Goal: Task Accomplishment & Management: Complete application form

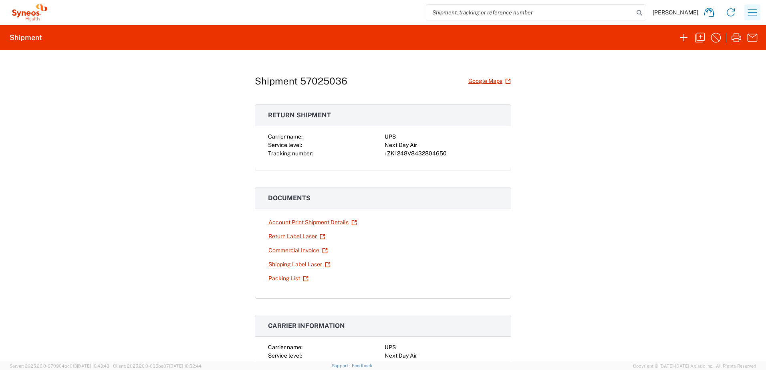
click at [755, 12] on icon "button" at bounding box center [751, 12] width 13 height 13
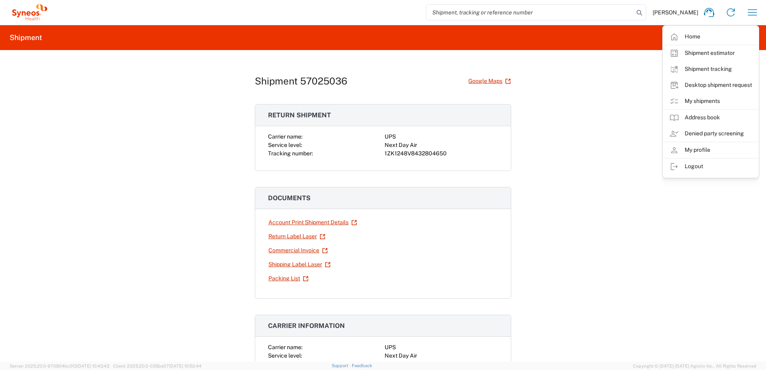
click at [571, 83] on div "Shipment 57025036 Google Maps Return shipment Carrier name: UPS Service level: …" at bounding box center [383, 205] width 766 height 311
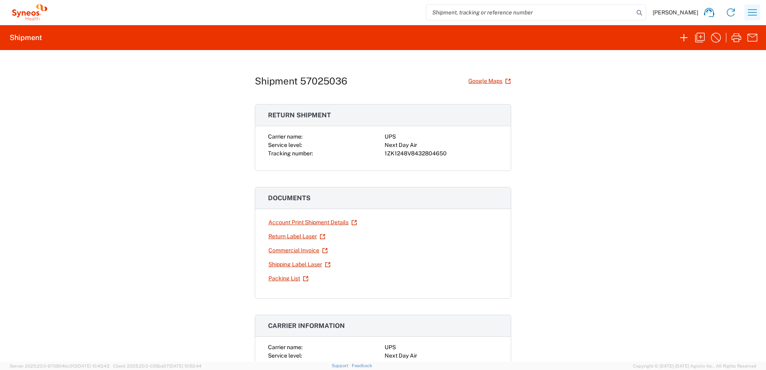
click at [754, 8] on icon "button" at bounding box center [751, 12] width 13 height 13
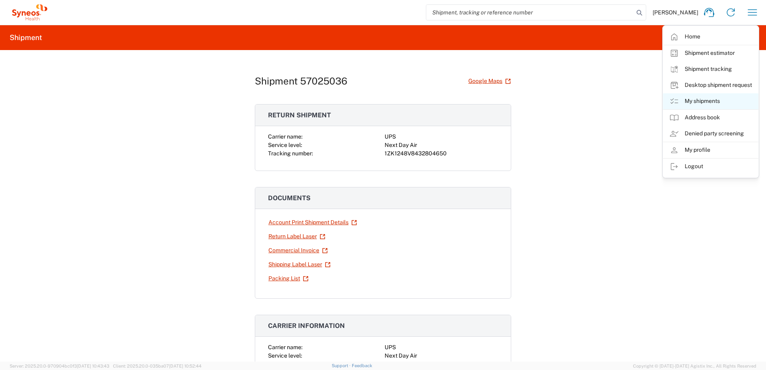
click at [705, 101] on link "My shipments" at bounding box center [710, 101] width 95 height 16
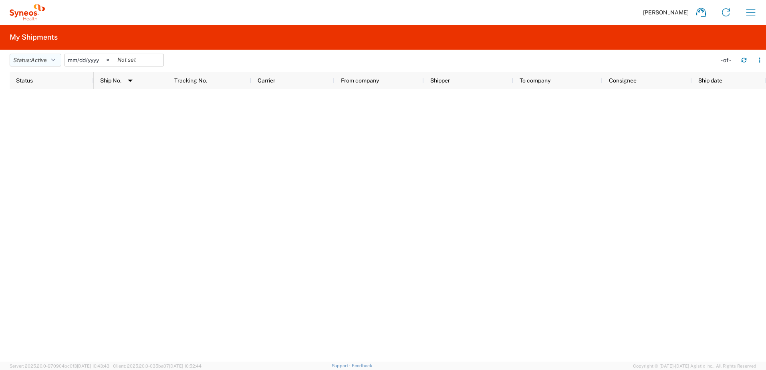
click at [41, 59] on span "Active" at bounding box center [39, 60] width 16 height 6
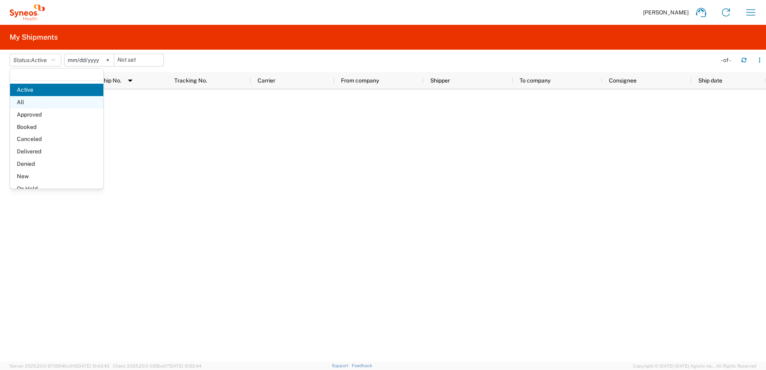
click at [33, 100] on span "All" at bounding box center [56, 102] width 93 height 12
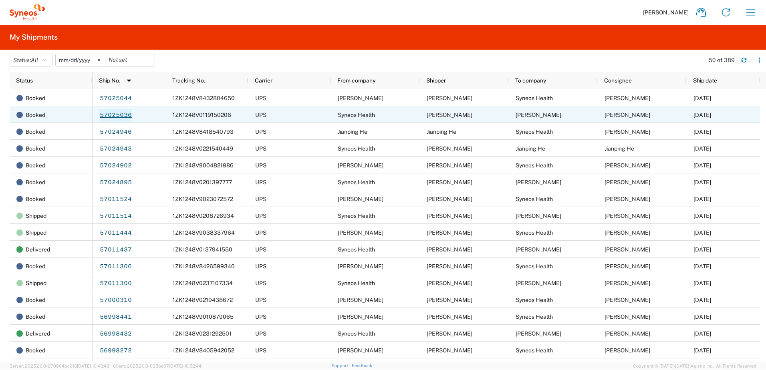
click at [121, 114] on link "57025036" at bounding box center [115, 115] width 33 height 13
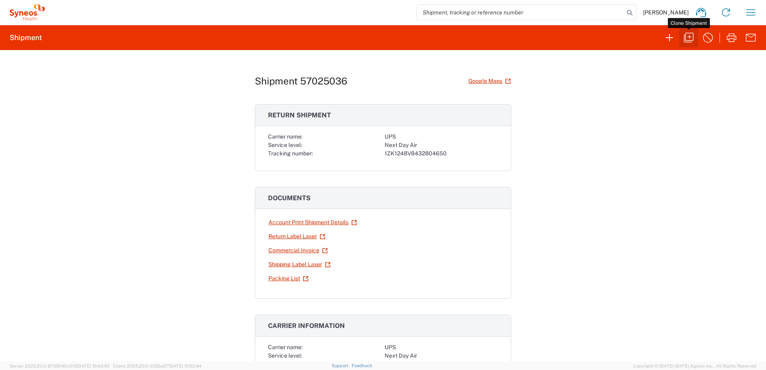
click at [689, 32] on icon "button" at bounding box center [688, 37] width 13 height 13
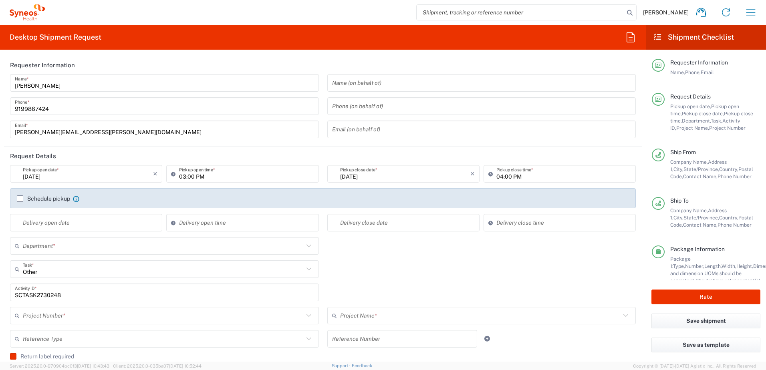
type input "Residential/Home"
type input "[US_STATE]"
type input "[GEOGRAPHIC_DATA]"
type input "Your Packaging"
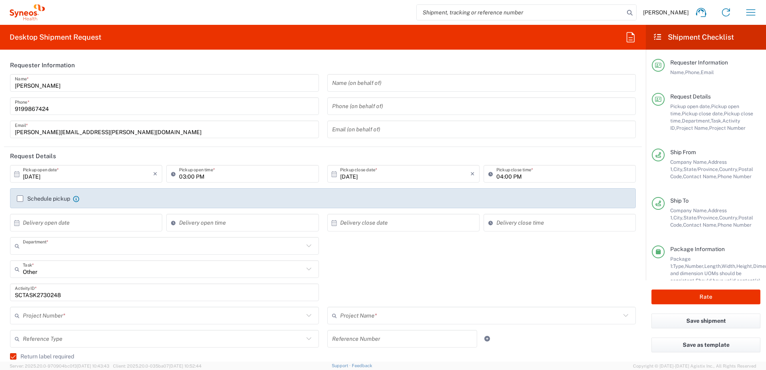
type input "4510"
type input "4520 DEPARTMENTAL EXPENSE"
type input "Next Day Air"
type input "[GEOGRAPHIC_DATA]"
type input "4520 DEPARTMENTAL EXPENSE"
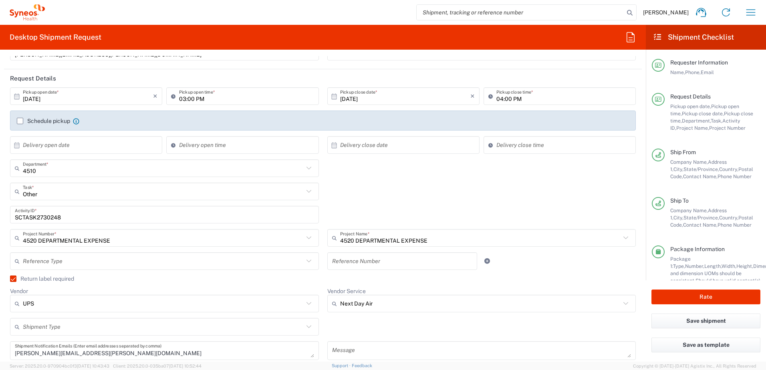
scroll to position [80, 0]
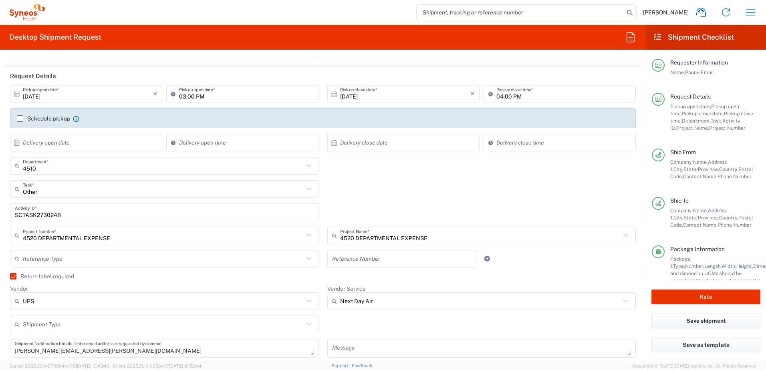
click at [18, 278] on label "Return label required" at bounding box center [42, 276] width 64 height 6
click at [10, 276] on input "Return label required" at bounding box center [10, 276] width 0 height 0
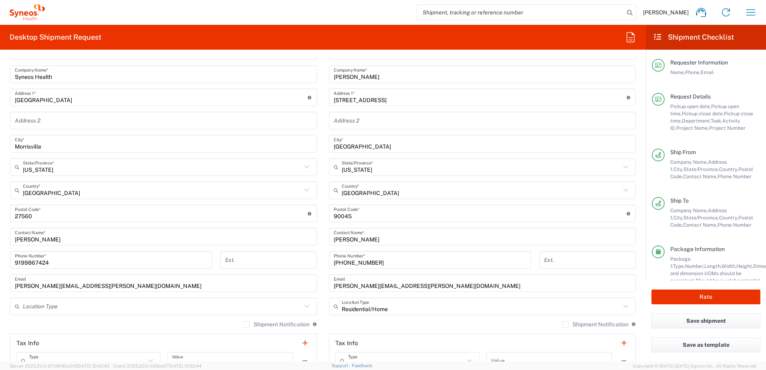
scroll to position [400, 0]
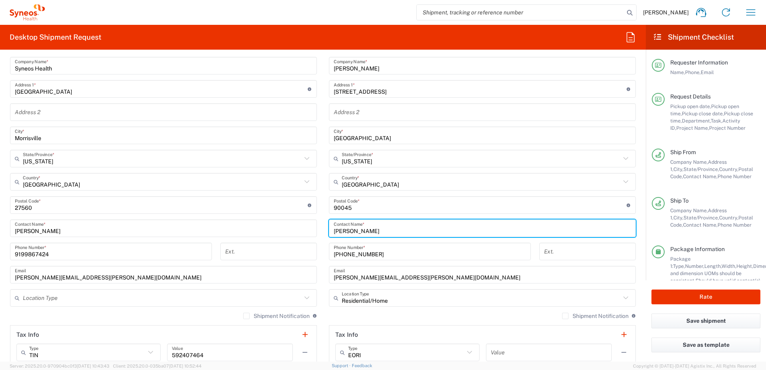
drag, startPoint x: 374, startPoint y: 227, endPoint x: 309, endPoint y: 227, distance: 65.7
click at [309, 227] on div "Ship From Location [PERSON_NAME] LLC-[GEOGRAPHIC_DATA] [GEOGRAPHIC_DATA] [GEOGR…" at bounding box center [322, 195] width 637 height 358
paste input "[PERSON_NAME]/[PERSON_NAME]"
type input "[PERSON_NAME]/[PERSON_NAME]"
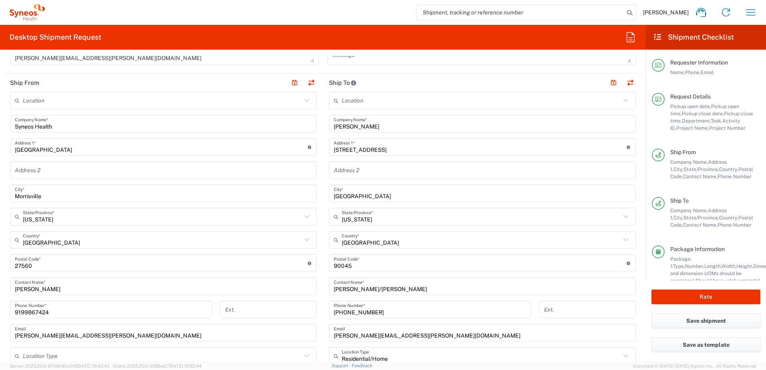
scroll to position [280, 0]
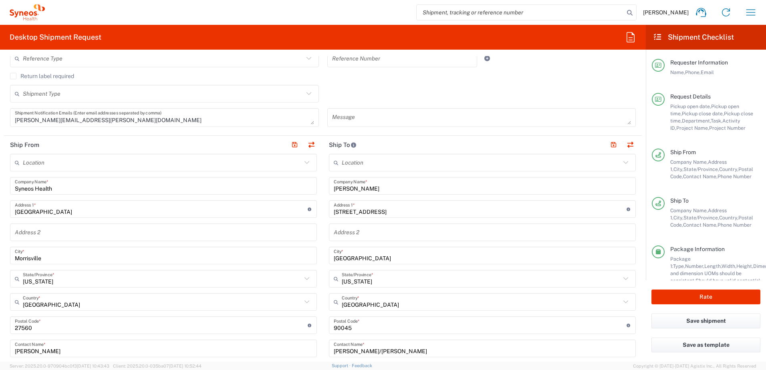
click at [315, 183] on div "Ship From Location [PERSON_NAME] LLC-[GEOGRAPHIC_DATA] [GEOGRAPHIC_DATA] [GEOGR…" at bounding box center [322, 315] width 637 height 358
paste input "Scholar Rock"
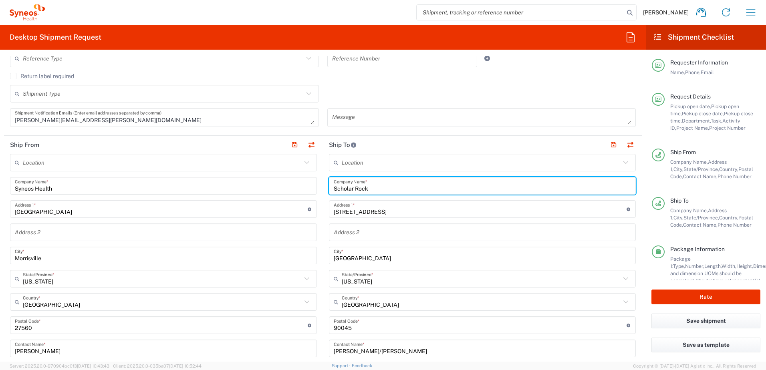
type input "Scholar Rock"
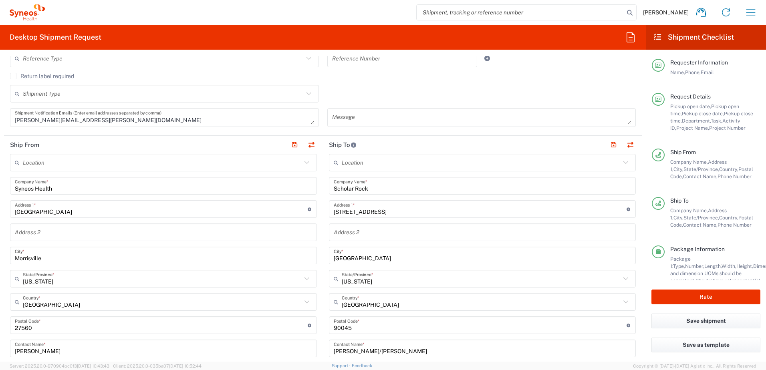
click at [381, 209] on input "[STREET_ADDRESS]" at bounding box center [480, 209] width 293 height 14
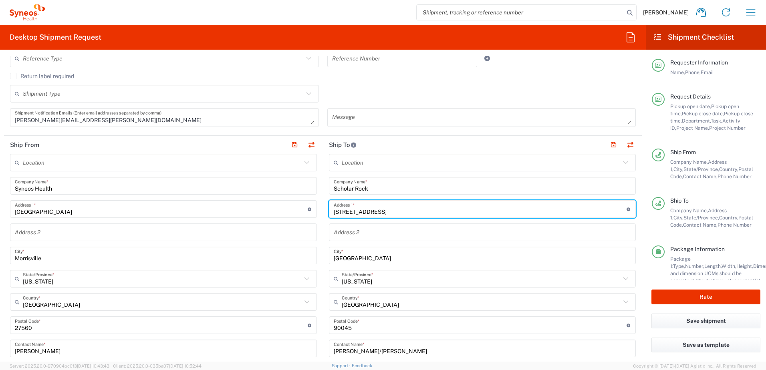
drag, startPoint x: 389, startPoint y: 209, endPoint x: 326, endPoint y: 208, distance: 63.7
click at [329, 208] on div "[STREET_ADDRESS] Address 1 * For cross streets use street names with '&' or 'an…" at bounding box center [482, 209] width 307 height 18
paste input "[STREET_ADDRESS]"
type input "[STREET_ADDRESS]"
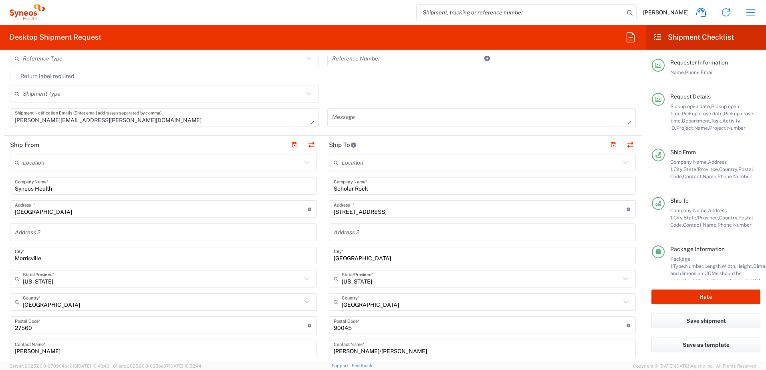
click at [350, 235] on input "text" at bounding box center [482, 232] width 297 height 14
paste input "Floor 3"
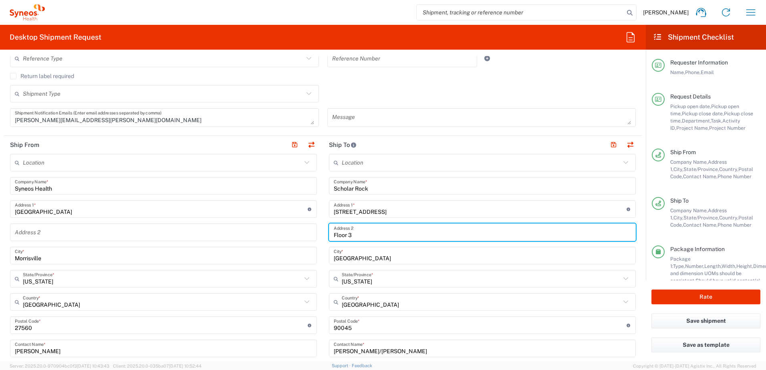
type input "Floor 3"
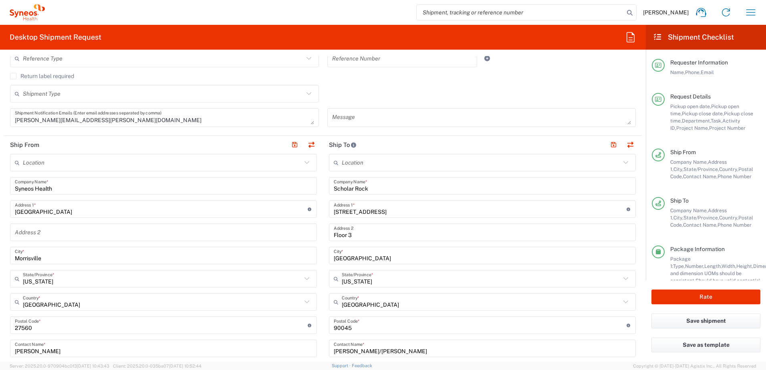
click at [373, 259] on input "[GEOGRAPHIC_DATA]" at bounding box center [482, 256] width 297 height 14
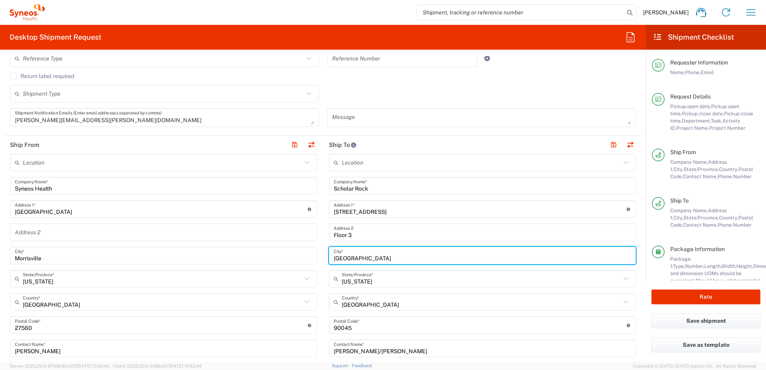
drag, startPoint x: 388, startPoint y: 257, endPoint x: 324, endPoint y: 249, distance: 64.6
click at [323, 250] on main "Location [PERSON_NAME] LLC-[GEOGRAPHIC_DATA] [GEOGRAPHIC_DATA] [GEOGRAPHIC_DATA…" at bounding box center [482, 322] width 319 height 336
paste input "[GEOGRAPHIC_DATA]"
type input "[GEOGRAPHIC_DATA]"
click at [371, 280] on input "[US_STATE]" at bounding box center [481, 279] width 279 height 14
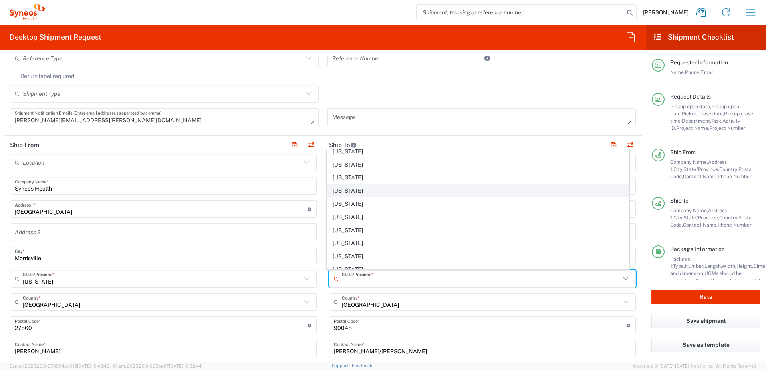
click at [354, 191] on span "[US_STATE]" at bounding box center [478, 191] width 302 height 12
type input "[US_STATE]"
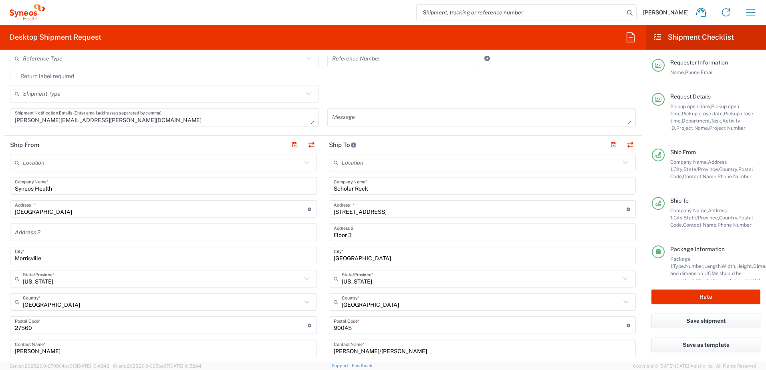
click at [338, 330] on input "undefined" at bounding box center [480, 325] width 293 height 14
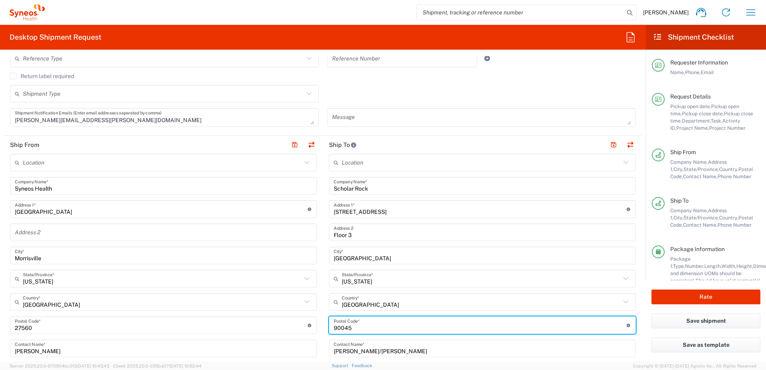
click at [338, 330] on input "undefined" at bounding box center [480, 325] width 293 height 14
paste input "02142"
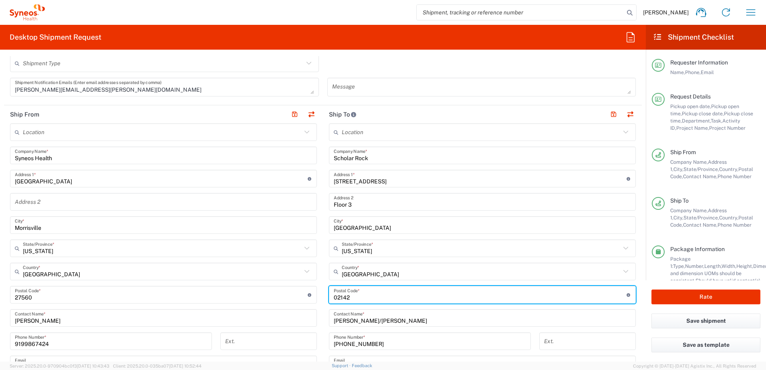
scroll to position [400, 0]
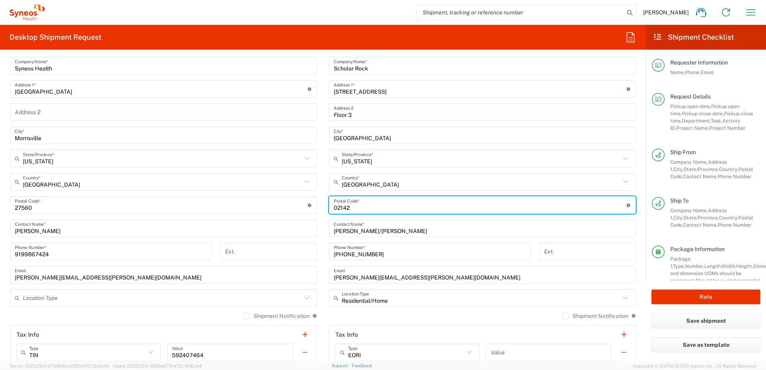
type input "02142"
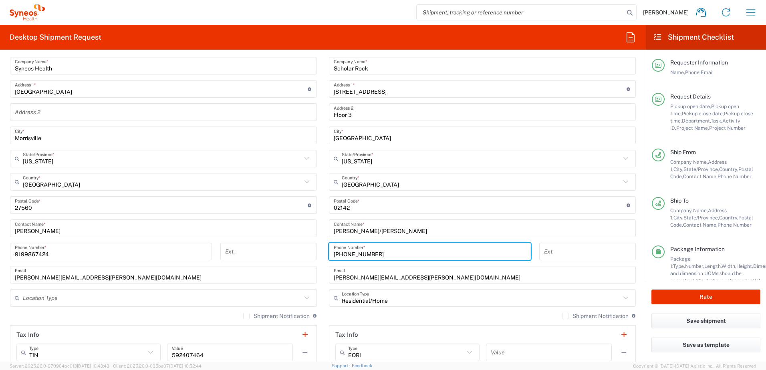
click at [370, 255] on input "[PHONE_NUMBER]" at bounding box center [430, 252] width 192 height 14
click at [313, 255] on div "Ship From Location [PERSON_NAME] LLC-[GEOGRAPHIC_DATA] [GEOGRAPHIC_DATA] [GEOGR…" at bounding box center [322, 195] width 637 height 358
paste input "[PHONE_NUMBER]"
click at [344, 255] on input "[PHONE_NUMBER]" at bounding box center [430, 252] width 192 height 14
click at [334, 253] on input "(716416-0528" at bounding box center [430, 252] width 192 height 14
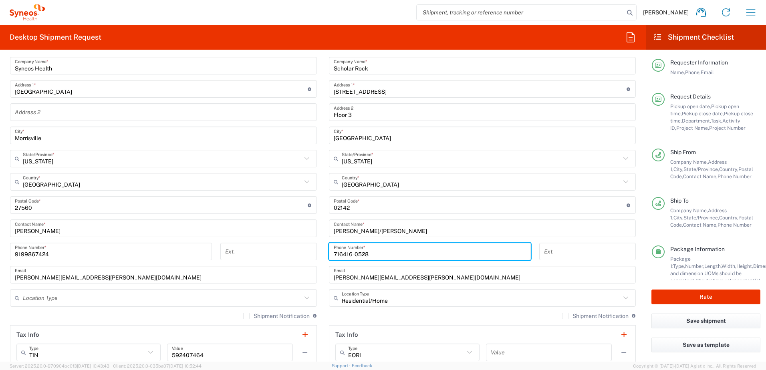
click at [352, 253] on input "716416-0528" at bounding box center [430, 252] width 192 height 14
type input "7164160528"
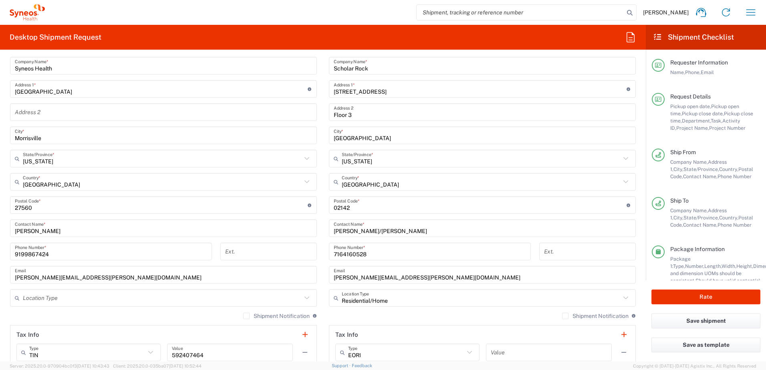
drag, startPoint x: 426, startPoint y: 278, endPoint x: 434, endPoint y: 277, distance: 8.4
click at [426, 278] on input "[PERSON_NAME][EMAIL_ADDRESS][PERSON_NAME][DOMAIN_NAME]" at bounding box center [482, 275] width 297 height 14
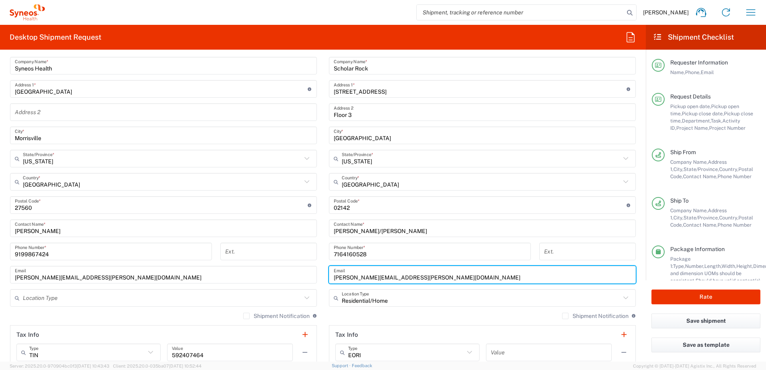
drag, startPoint x: 441, startPoint y: 277, endPoint x: 317, endPoint y: 272, distance: 123.8
click at [317, 272] on div "Ship From Location [PERSON_NAME] LLC-[GEOGRAPHIC_DATA] [GEOGRAPHIC_DATA] [GEOGR…" at bounding box center [322, 195] width 637 height 358
click at [386, 298] on input "Residential/Home" at bounding box center [481, 298] width 279 height 14
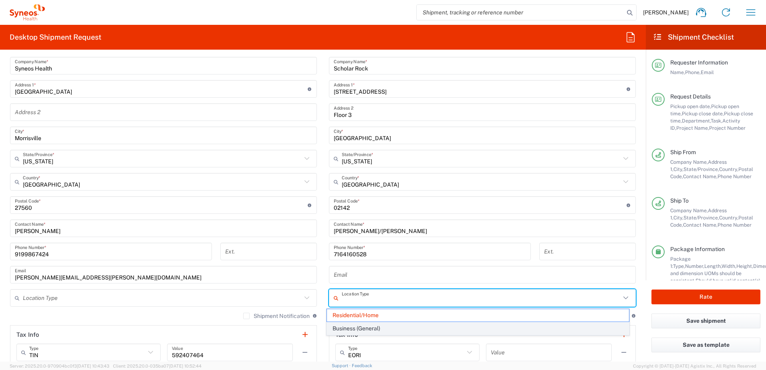
click at [379, 330] on span "Business (General)" at bounding box center [478, 328] width 302 height 12
type input "Business (General)"
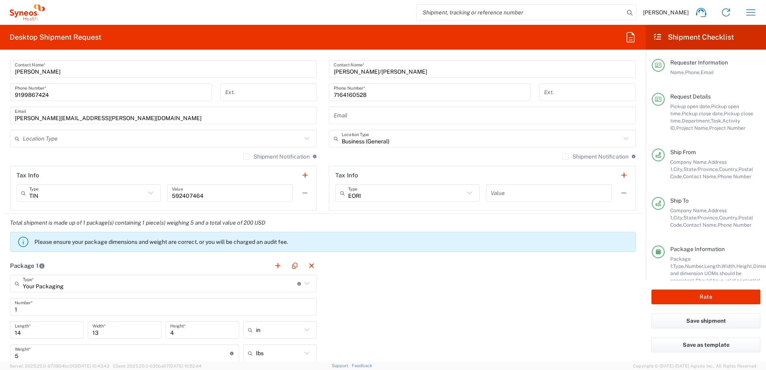
scroll to position [641, 0]
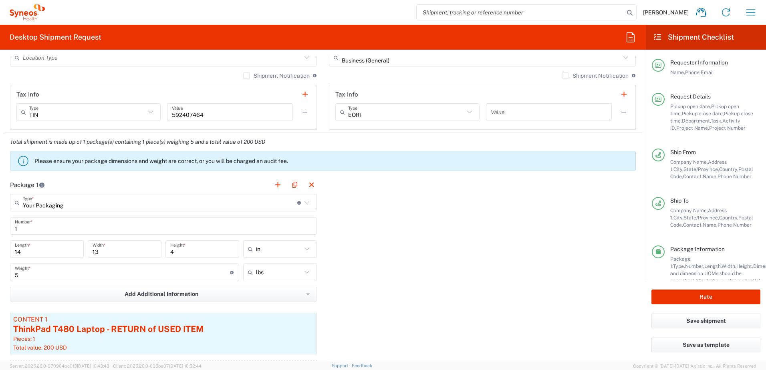
click at [24, 275] on input "5" at bounding box center [122, 272] width 215 height 14
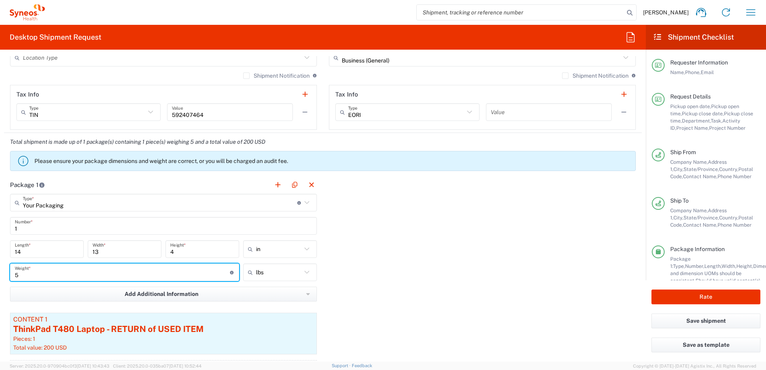
drag, startPoint x: 29, startPoint y: 275, endPoint x: -4, endPoint y: 270, distance: 33.1
click at [0, 270] on html "[PERSON_NAME] Home Shipment estimator Shipment tracking Desktop shipment reques…" at bounding box center [383, 185] width 766 height 370
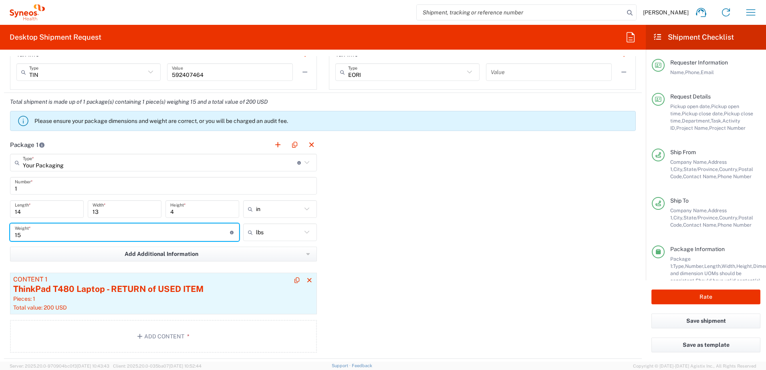
type input "15"
click at [172, 299] on div "Pieces: 1" at bounding box center [163, 298] width 300 height 7
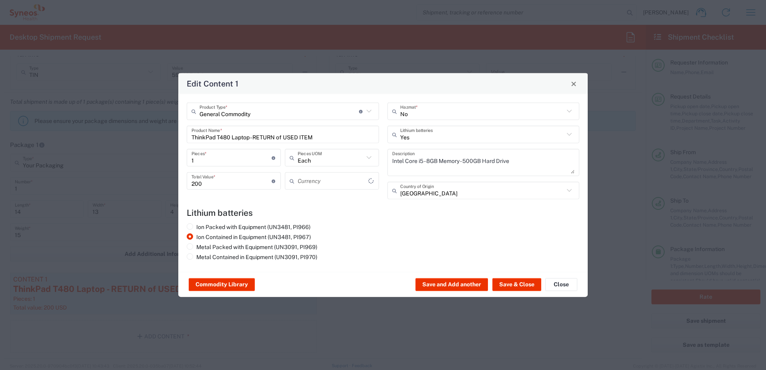
click at [328, 137] on input "ThinkPad T480 Laptop - RETURN of USED ITEM" at bounding box center [282, 134] width 183 height 14
type input "US Dollar"
drag, startPoint x: 338, startPoint y: 137, endPoint x: 169, endPoint y: 133, distance: 169.0
click at [169, 133] on div "Edit Content 1 General Commodity Product Type * Document: Paper document genera…" at bounding box center [383, 185] width 766 height 370
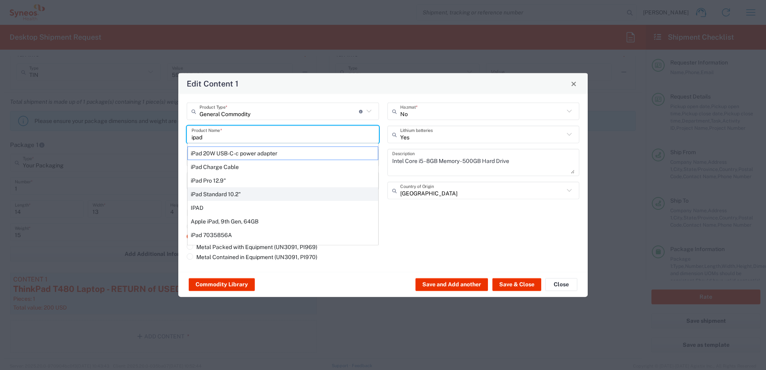
click at [223, 194] on div "iPad Standard 10.2"" at bounding box center [282, 194] width 191 height 14
type input "iPad Standard 10.2""
type textarea "iPad Standard 10.2""
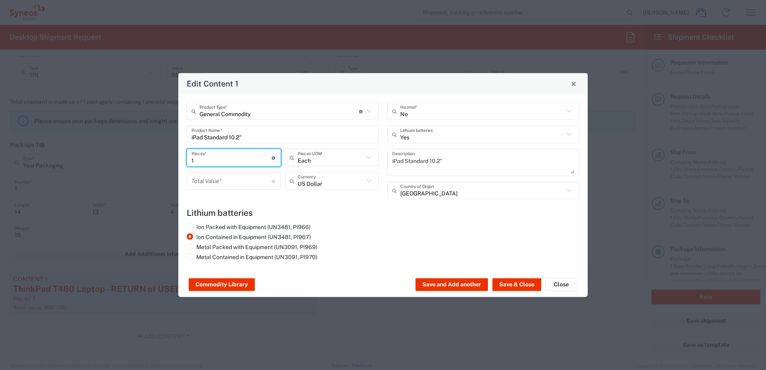
click at [213, 160] on input "1" at bounding box center [231, 158] width 80 height 14
drag, startPoint x: 217, startPoint y: 159, endPoint x: 185, endPoint y: 160, distance: 32.8
click at [185, 160] on div "1 Pieces * Number of pieces inside all the packages" at bounding box center [234, 160] width 98 height 23
type input "6"
click at [221, 180] on input "number" at bounding box center [231, 181] width 80 height 14
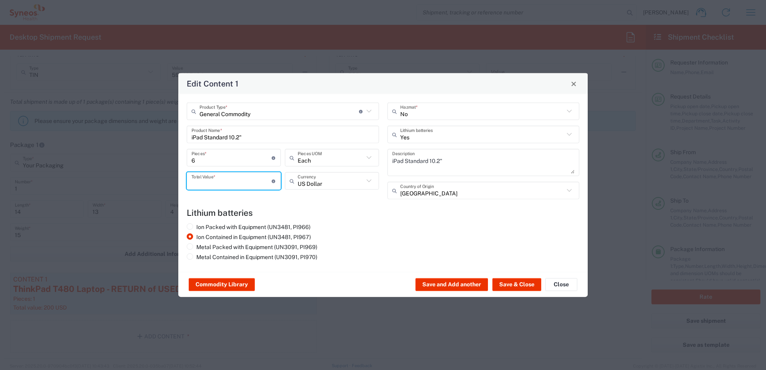
click at [230, 160] on input "6" at bounding box center [231, 158] width 80 height 14
click at [233, 179] on input "number" at bounding box center [231, 181] width 80 height 14
type input "600"
click at [371, 212] on h4 "Lithium batteries" at bounding box center [383, 213] width 392 height 10
click at [522, 284] on button "Save & Close" at bounding box center [516, 284] width 49 height 13
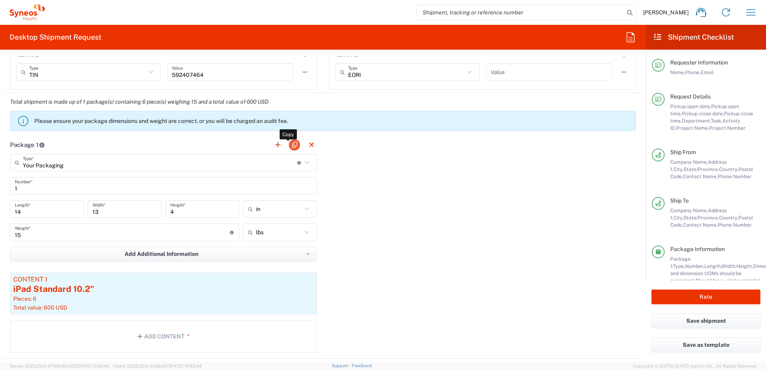
click at [293, 146] on button "button" at bounding box center [294, 144] width 11 height 11
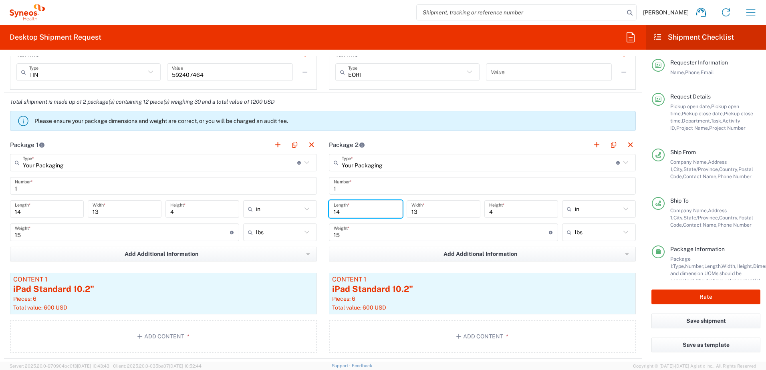
drag, startPoint x: 354, startPoint y: 214, endPoint x: 312, endPoint y: 207, distance: 42.6
click at [312, 207] on div "Package 1 Your Packaging Type * Material used to package goods Your Packaging E…" at bounding box center [322, 247] width 637 height 223
type input "22"
drag, startPoint x: 423, startPoint y: 207, endPoint x: 384, endPoint y: 205, distance: 39.3
click at [383, 206] on div "22 Length * 13 Width * 4 Height * in in cm ft" at bounding box center [482, 211] width 311 height 23
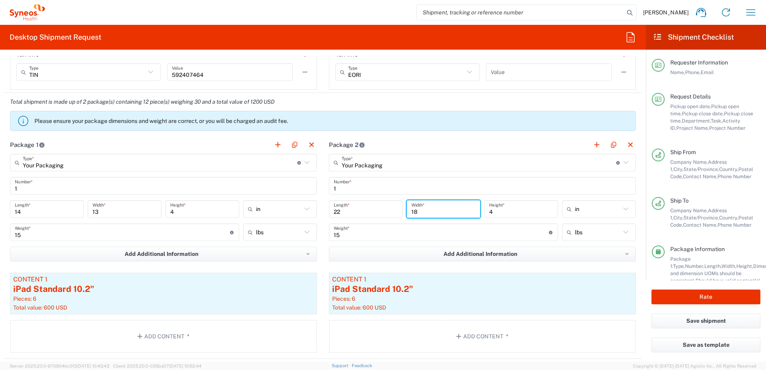
type input "18"
click at [499, 213] on input "4" at bounding box center [521, 209] width 64 height 14
drag, startPoint x: 499, startPoint y: 213, endPoint x: 453, endPoint y: 213, distance: 46.0
click at [453, 213] on div "22 Length * 18 Width * 4 Height * in in cm ft" at bounding box center [482, 211] width 311 height 23
type input "14"
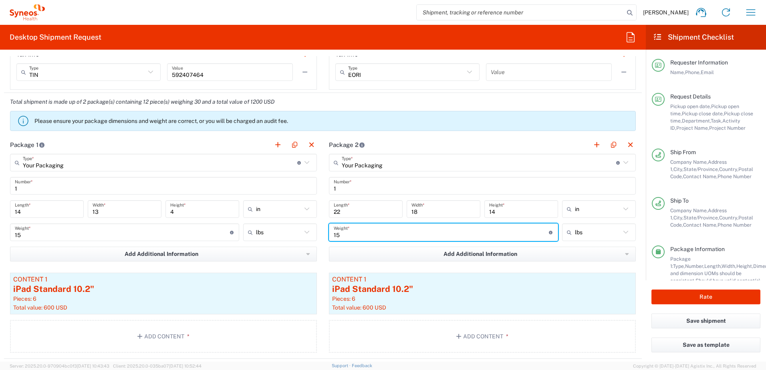
click at [371, 234] on input "15" at bounding box center [441, 232] width 215 height 14
drag, startPoint x: 331, startPoint y: 229, endPoint x: 303, endPoint y: 225, distance: 28.0
click at [303, 225] on div "Package 1 Your Packaging Type * Material used to package goods Your Packaging E…" at bounding box center [322, 247] width 637 height 223
type input "35"
click at [611, 145] on button "button" at bounding box center [612, 144] width 11 height 11
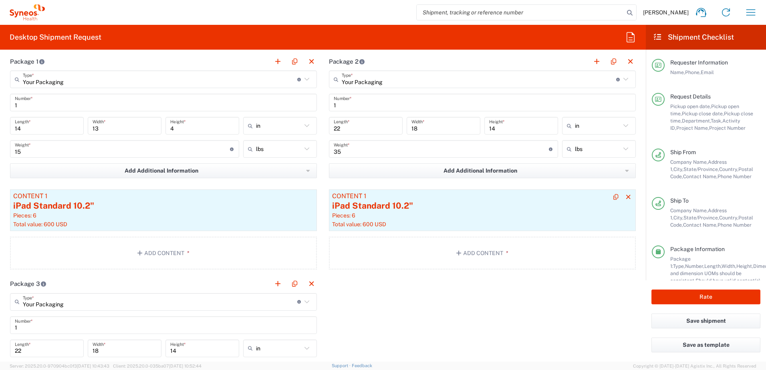
scroll to position [841, 0]
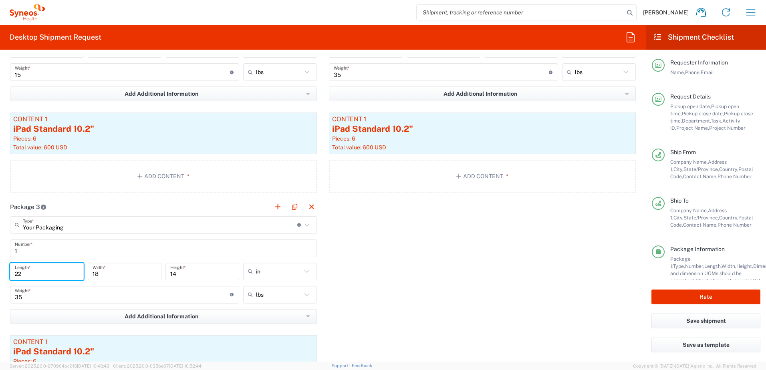
drag, startPoint x: 44, startPoint y: 272, endPoint x: -16, endPoint y: 273, distance: 60.9
click at [0, 273] on html "[PERSON_NAME] Home Shipment estimator Shipment tracking Desktop shipment reques…" at bounding box center [383, 185] width 766 height 370
type input "18"
drag, startPoint x: 132, startPoint y: 279, endPoint x: 99, endPoint y: 270, distance: 34.0
click at [99, 270] on div "18 Width *" at bounding box center [125, 272] width 74 height 18
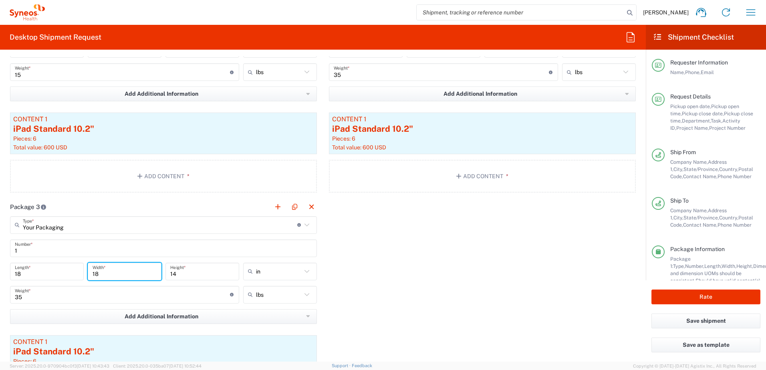
drag, startPoint x: 107, startPoint y: 273, endPoint x: 60, endPoint y: 269, distance: 46.6
click at [50, 268] on div "18 Length * 18 Width * 14 Height * in in cm ft" at bounding box center [163, 274] width 311 height 23
type input "12"
drag, startPoint x: 194, startPoint y: 275, endPoint x: 139, endPoint y: 270, distance: 55.9
click at [139, 270] on div "18 Length * 12 Width * 14 Height * in in cm ft" at bounding box center [163, 274] width 311 height 23
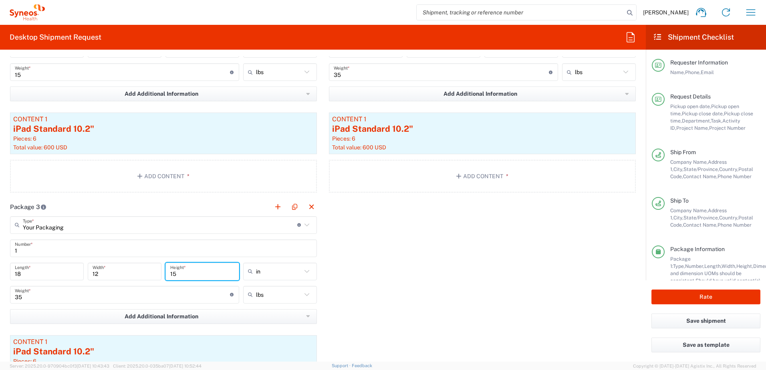
type input "15"
click at [104, 298] on input "35" at bounding box center [122, 294] width 215 height 14
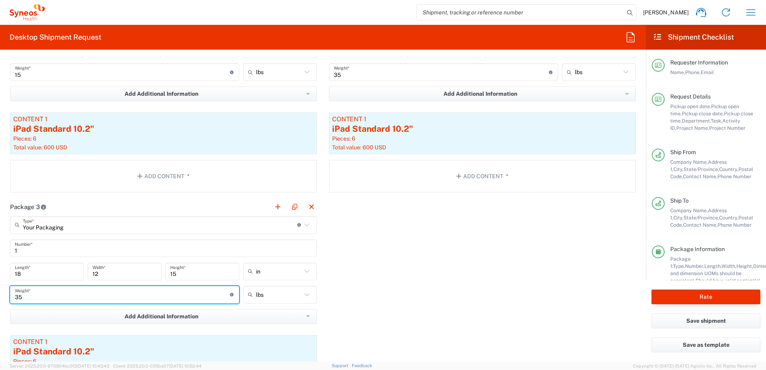
drag, startPoint x: 35, startPoint y: 301, endPoint x: -30, endPoint y: 300, distance: 65.7
click at [0, 300] on html "[PERSON_NAME] Home Shipment estimator Shipment tracking Desktop shipment reques…" at bounding box center [383, 185] width 766 height 370
type input "20"
click at [364, 278] on div "Package 1 Your Packaging Type * Material used to package goods Your Packaging E…" at bounding box center [322, 199] width 637 height 446
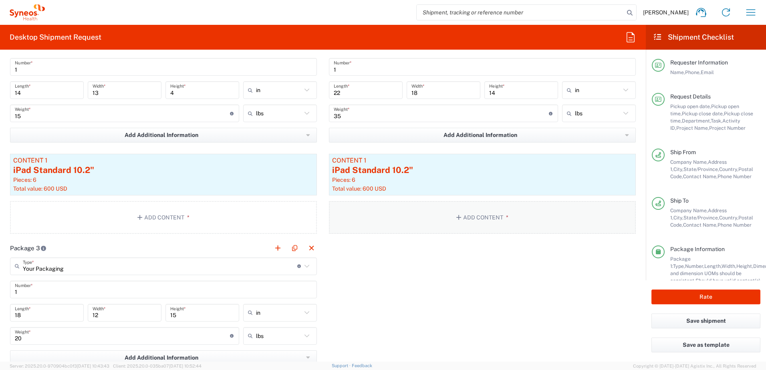
scroll to position [761, 0]
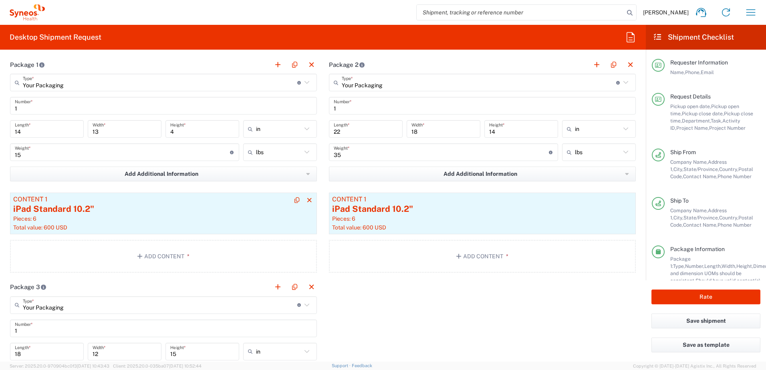
click at [146, 212] on div "iPad Standard 10.2"" at bounding box center [163, 209] width 300 height 12
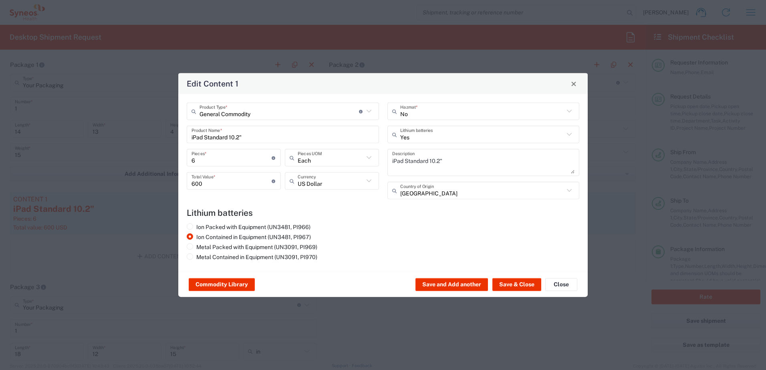
click at [255, 131] on input "iPad Standard 10.2"" at bounding box center [282, 134] width 183 height 14
drag, startPoint x: 252, startPoint y: 137, endPoint x: 173, endPoint y: 137, distance: 79.3
click at [173, 137] on div "Edit Content 1 General Commodity Product Type * Document: Paper document genera…" at bounding box center [383, 185] width 766 height 370
type input "Surface Pro 3"
click at [380, 223] on agx-lithium-batteries-content "Lithium batteries Ion Packed with Equipment (UN3481, PI966) Ion Contained in Eq…" at bounding box center [383, 236] width 392 height 56
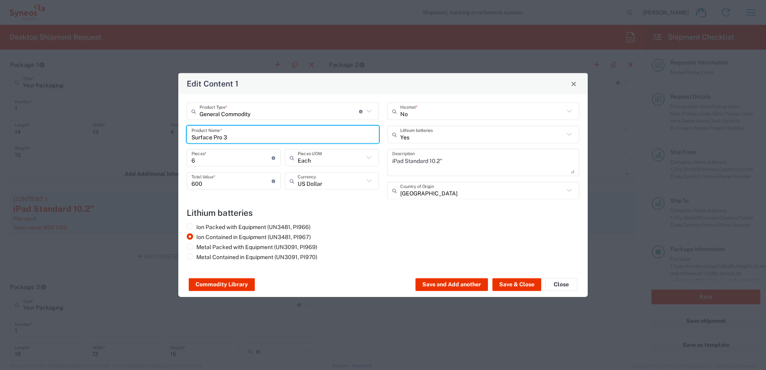
drag, startPoint x: 242, startPoint y: 134, endPoint x: 179, endPoint y: 131, distance: 63.3
click at [179, 131] on div "General Commodity Product Type * Document: Paper document generated internally …" at bounding box center [382, 183] width 409 height 178
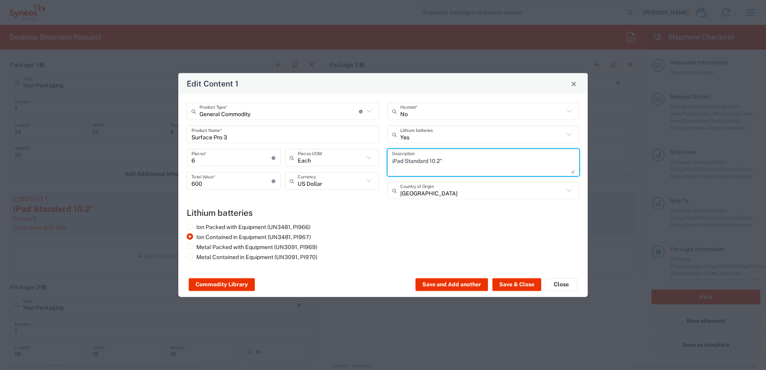
drag, startPoint x: 478, startPoint y: 165, endPoint x: 422, endPoint y: 179, distance: 56.9
click at [348, 150] on div "General Commodity Product Type * Document: Paper document generated internally …" at bounding box center [383, 153] width 401 height 102
paste textarea "Surface Pro 3"
type textarea "Surface Pro 3"
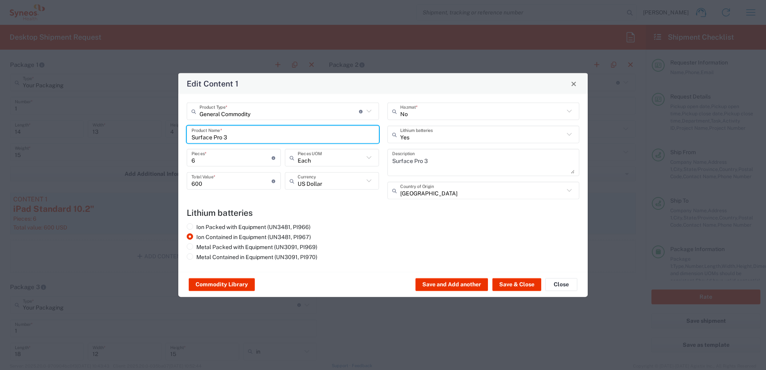
drag, startPoint x: 222, startPoint y: 135, endPoint x: 214, endPoint y: 138, distance: 8.1
click at [214, 138] on input "Surface Pro 3" at bounding box center [282, 134] width 183 height 14
click at [236, 130] on input "Surface Go 3" at bounding box center [282, 134] width 183 height 14
drag, startPoint x: 233, startPoint y: 136, endPoint x: 184, endPoint y: 135, distance: 49.3
click at [184, 135] on div "General Commodity Product Type * Document: Paper document generated internally …" at bounding box center [283, 153] width 201 height 102
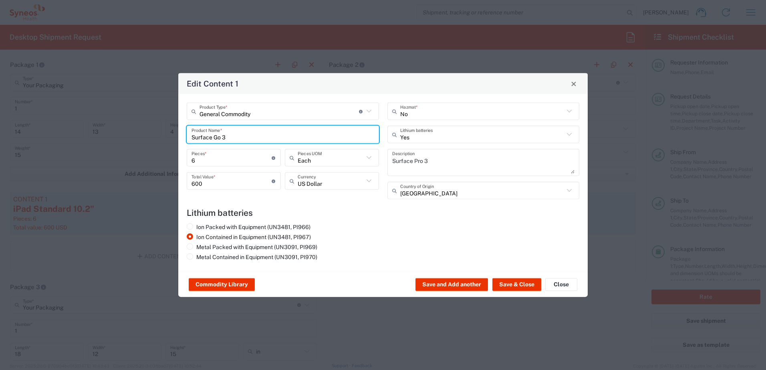
type input "Surface Go 3"
click at [464, 161] on textarea "Surface Pro 3" at bounding box center [483, 162] width 183 height 22
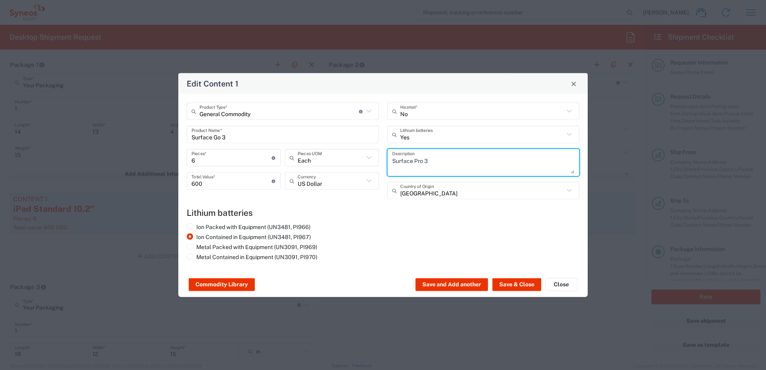
drag, startPoint x: 429, startPoint y: 156, endPoint x: 347, endPoint y: 146, distance: 82.7
click at [347, 146] on div "General Commodity Product Type * Document: Paper document generated internally …" at bounding box center [383, 153] width 401 height 102
paste textarea "G"
type textarea "Surface Go 3"
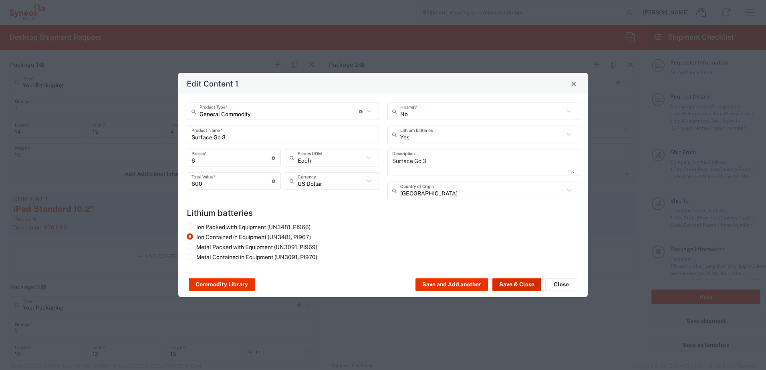
click at [517, 286] on button "Save & Close" at bounding box center [516, 284] width 49 height 13
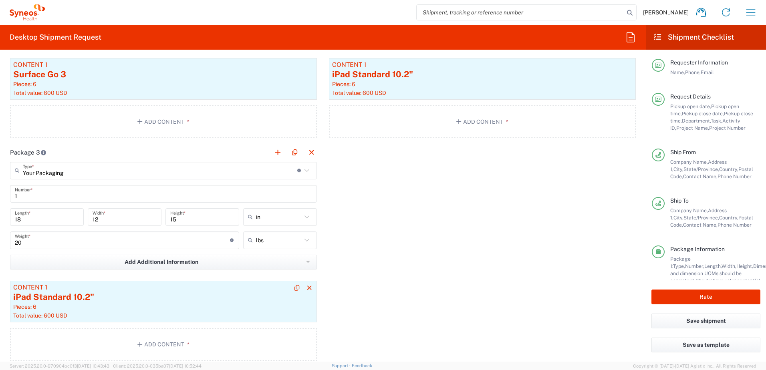
scroll to position [881, 0]
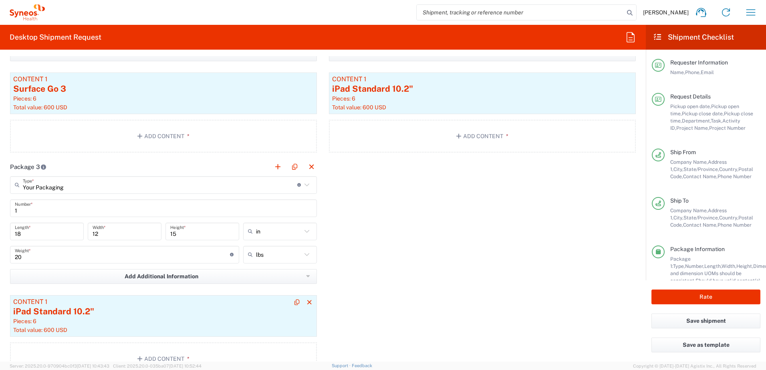
click at [97, 315] on div "iPad Standard 10.2"" at bounding box center [163, 311] width 300 height 12
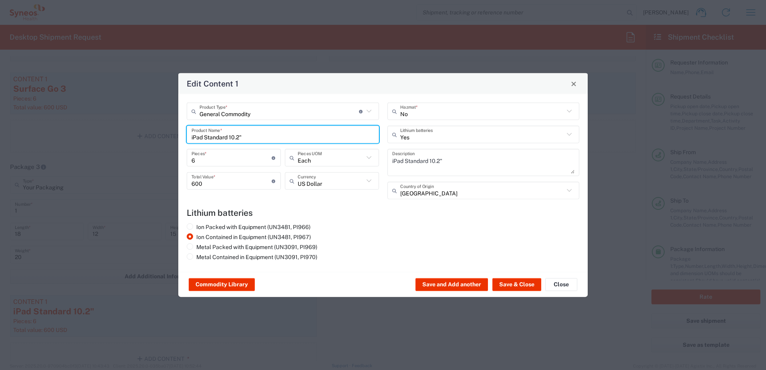
drag, startPoint x: 256, startPoint y: 136, endPoint x: 181, endPoint y: 132, distance: 75.8
click at [181, 132] on div "General Commodity Product Type * Document: Paper document generated internally …" at bounding box center [382, 183] width 409 height 178
type input "Surface Go 3"
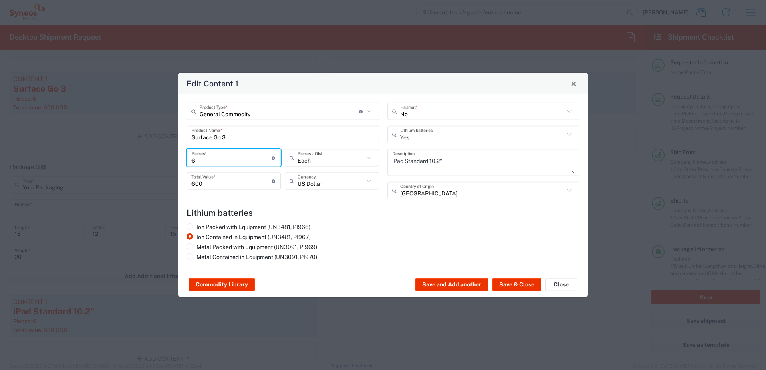
drag, startPoint x: 205, startPoint y: 158, endPoint x: 173, endPoint y: 160, distance: 32.1
click at [173, 160] on div "Edit Content 1 General Commodity Product Type * Document: Paper document genera…" at bounding box center [383, 185] width 766 height 370
type input "8"
type input "800"
type input "8"
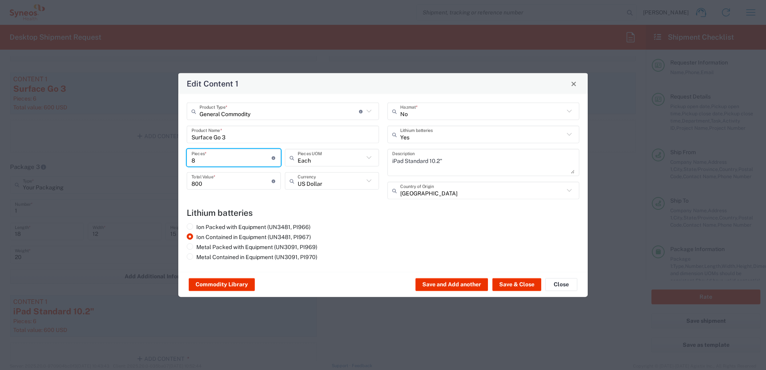
drag, startPoint x: 337, startPoint y: 220, endPoint x: 343, endPoint y: 221, distance: 5.7
click at [337, 220] on agx-lithium-batteries-content "Lithium batteries Ion Packed with Equipment (UN3481, PI966) Ion Contained in Eq…" at bounding box center [383, 236] width 392 height 56
click at [513, 283] on button "Save & Close" at bounding box center [516, 284] width 49 height 13
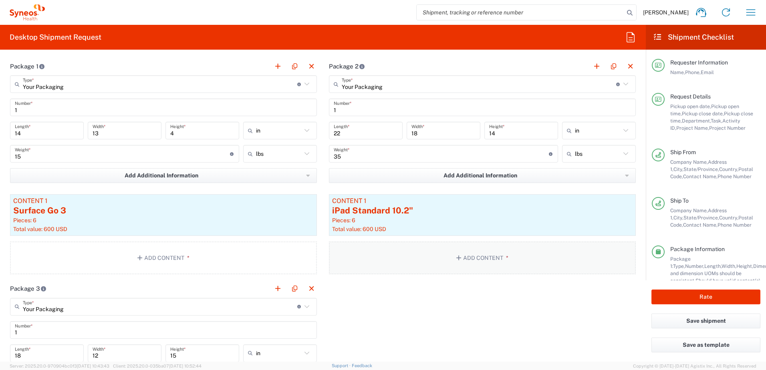
scroll to position [801, 0]
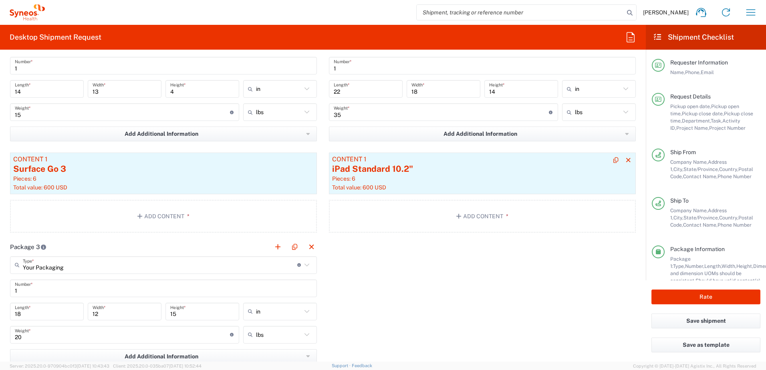
click at [397, 179] on div "Pieces: 6" at bounding box center [482, 178] width 300 height 7
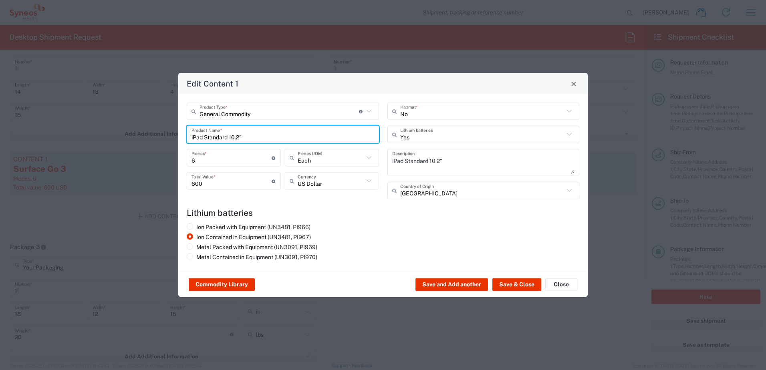
drag, startPoint x: 257, startPoint y: 135, endPoint x: 178, endPoint y: 134, distance: 78.9
click at [178, 134] on div "General Commodity Product Type * Document: Paper document generated internally …" at bounding box center [382, 183] width 409 height 178
click at [242, 141] on input "Surface Go 3" at bounding box center [282, 134] width 183 height 14
drag, startPoint x: 235, startPoint y: 139, endPoint x: 153, endPoint y: 131, distance: 81.6
click at [153, 131] on div "Edit Content 1 General Commodity Product Type * Document: Paper document genera…" at bounding box center [383, 185] width 766 height 370
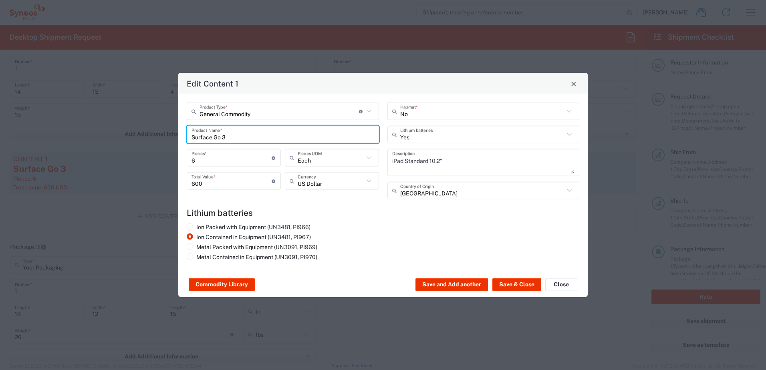
type input "Surface Go 3"
click at [480, 159] on textarea "iPad Standard 10.2"" at bounding box center [483, 162] width 183 height 22
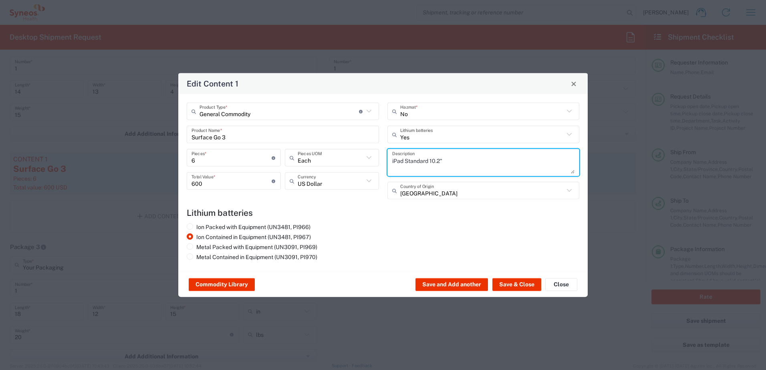
drag, startPoint x: 414, startPoint y: 158, endPoint x: 394, endPoint y: 177, distance: 27.2
click at [352, 154] on div "General Commodity Product Type * Document: Paper document generated internally …" at bounding box center [383, 153] width 401 height 102
paste textarea "Surface Go 3"
type textarea "Surface Go 3"
click at [526, 282] on button "Save & Close" at bounding box center [516, 284] width 49 height 13
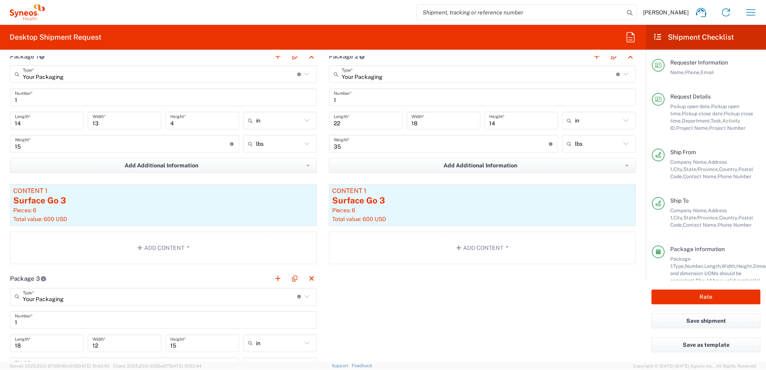
scroll to position [761, 0]
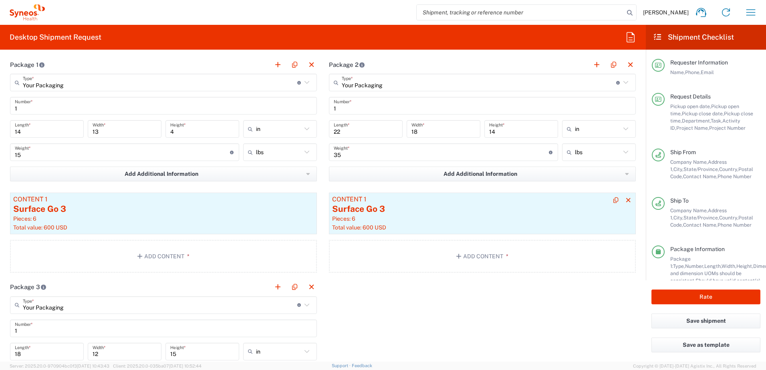
click at [416, 217] on div "Pieces: 6" at bounding box center [482, 218] width 300 height 7
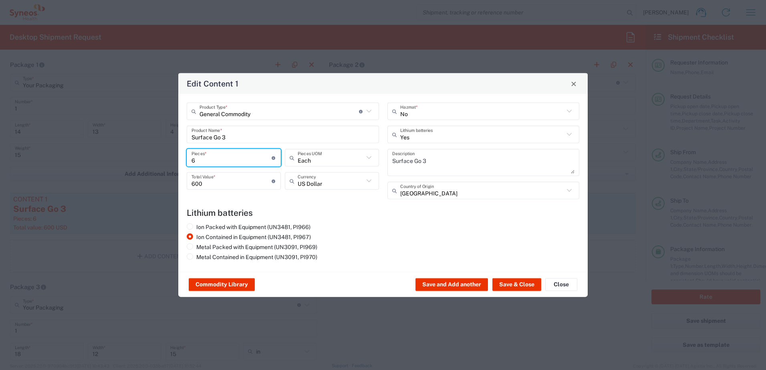
click at [213, 160] on input "6" at bounding box center [231, 158] width 80 height 14
drag, startPoint x: 227, startPoint y: 159, endPoint x: 159, endPoint y: 159, distance: 68.1
click at [159, 159] on div "Edit Content 1 General Commodity Product Type * Document: Paper document genera…" at bounding box center [383, 185] width 766 height 370
type input "1"
type input "100"
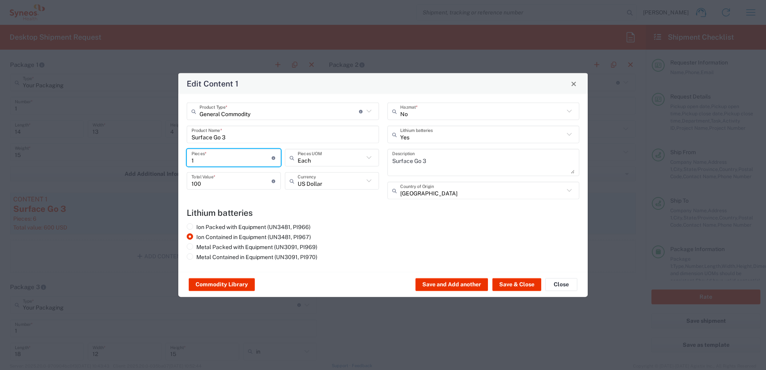
type input "15"
type input "1500"
type input "15"
click at [518, 284] on button "Save & Close" at bounding box center [516, 284] width 49 height 13
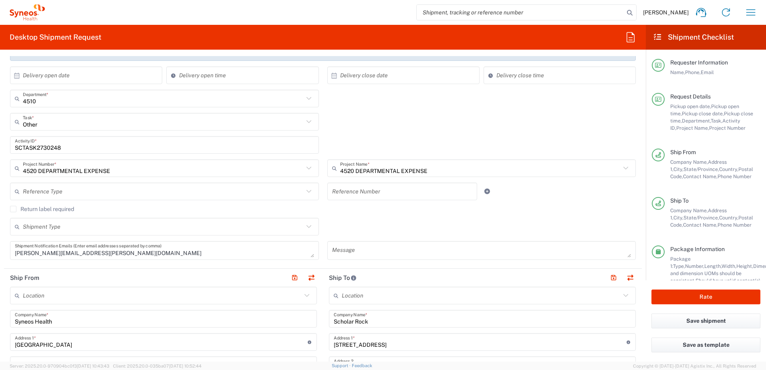
scroll to position [135, 0]
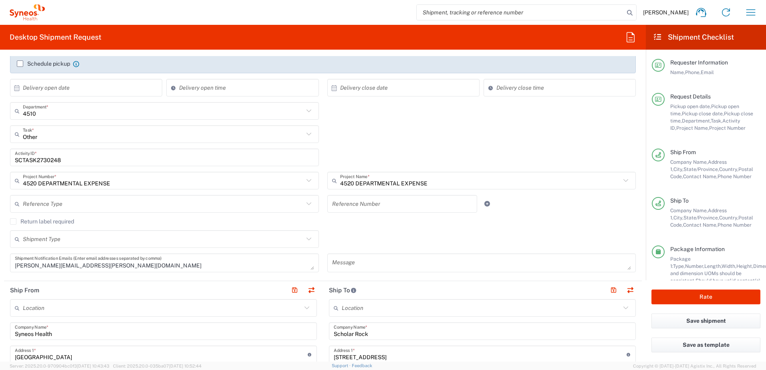
click at [41, 159] on input "SCTASK2730248" at bounding box center [164, 158] width 299 height 14
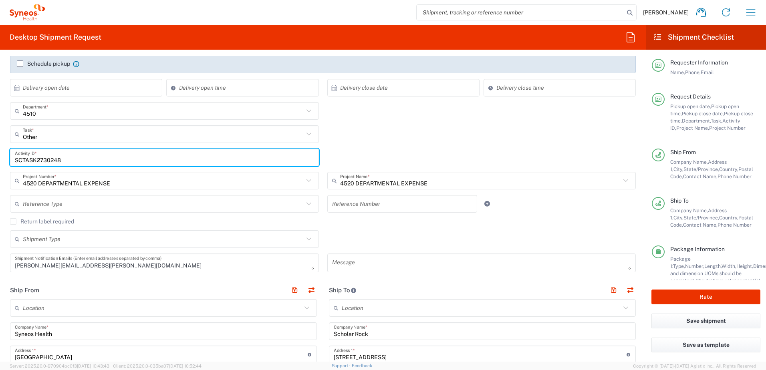
click at [41, 159] on input "SCTASK2730248" at bounding box center [164, 158] width 299 height 14
paste input "INC2665480"
type input "INC2665480"
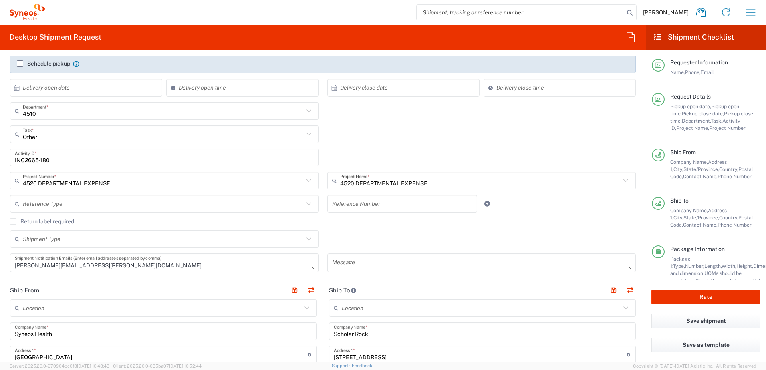
click at [362, 137] on div "Other Task * Other Break/Fix Inventory Transfer New Hire Refresh" at bounding box center [323, 136] width 634 height 23
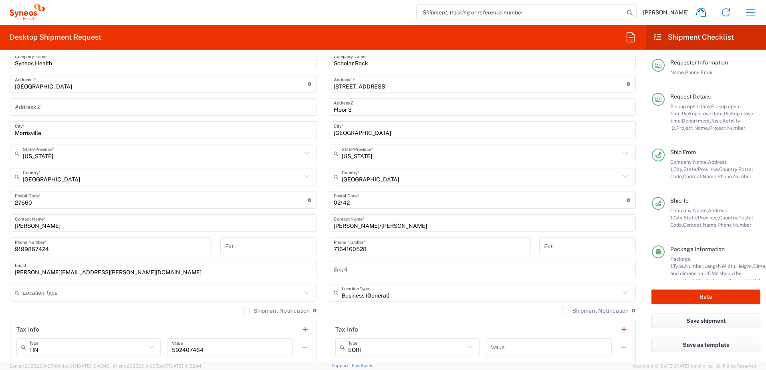
scroll to position [400, 0]
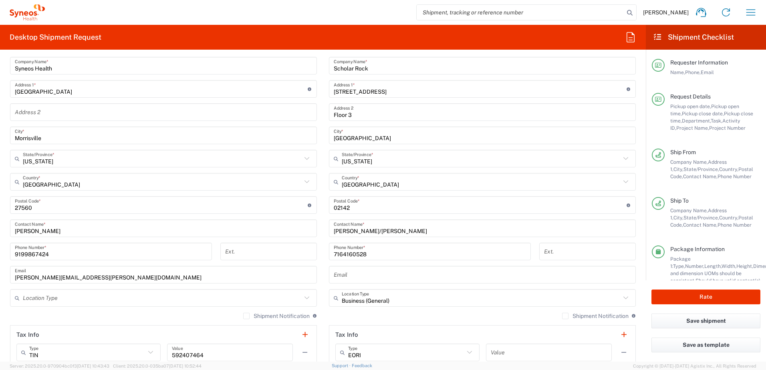
click at [337, 270] on input "text" at bounding box center [482, 275] width 297 height 14
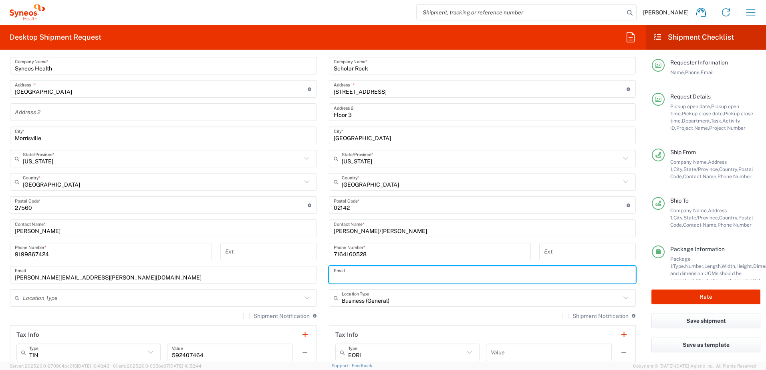
paste input "[EMAIL_ADDRESS][DOMAIN_NAME]"
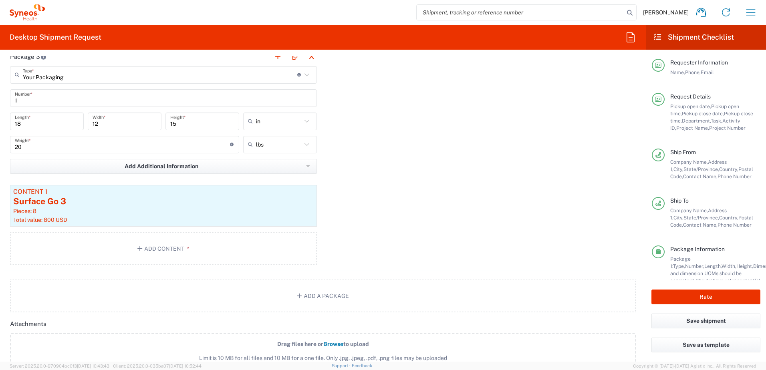
scroll to position [1041, 0]
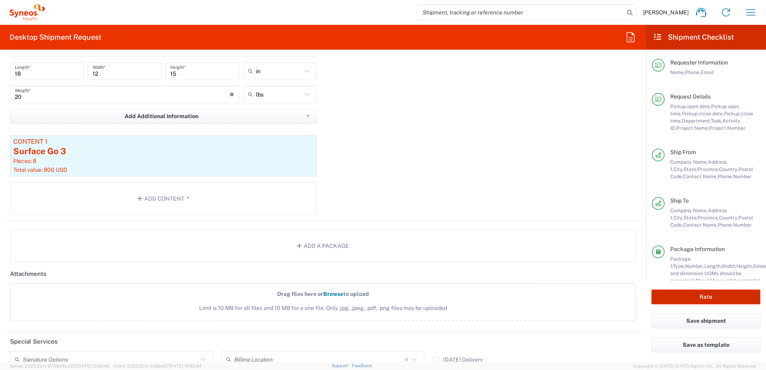
type input "[EMAIL_ADDRESS][DOMAIN_NAME]"
click at [691, 290] on button "Rate" at bounding box center [705, 296] width 109 height 15
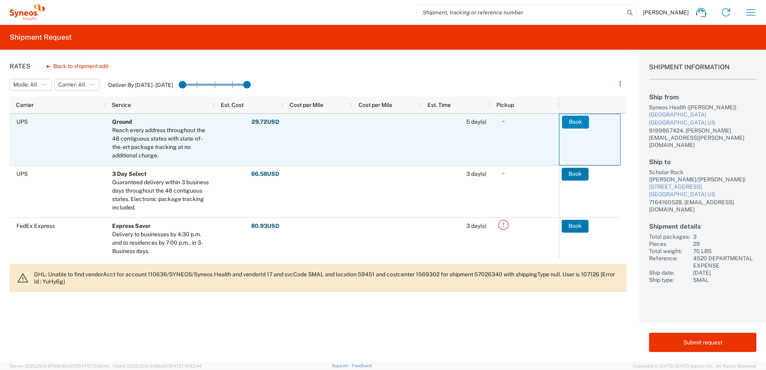
click at [579, 124] on button "Book" at bounding box center [575, 122] width 27 height 13
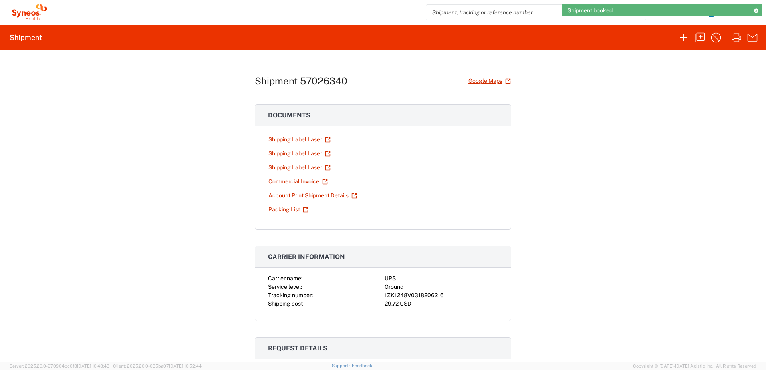
click at [399, 297] on div "1ZK1248V0318206216" at bounding box center [440, 295] width 113 height 8
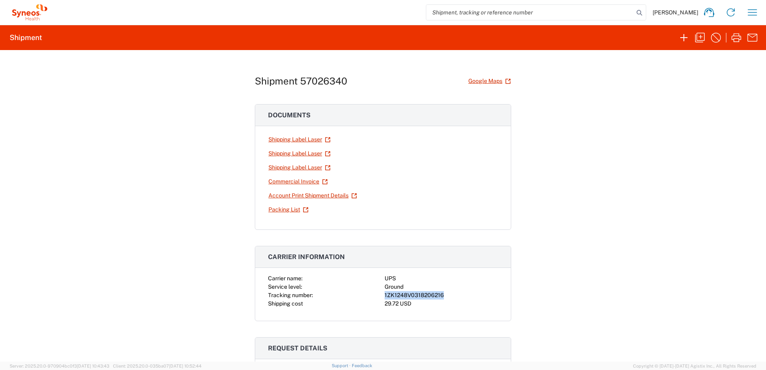
copy div "1ZK1248V0318206216"
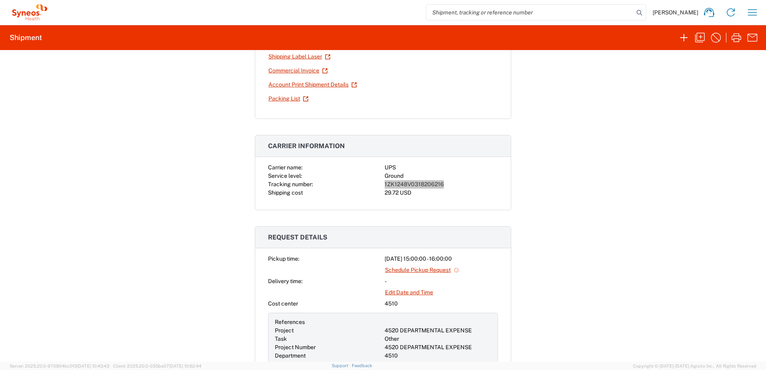
scroll to position [40, 0]
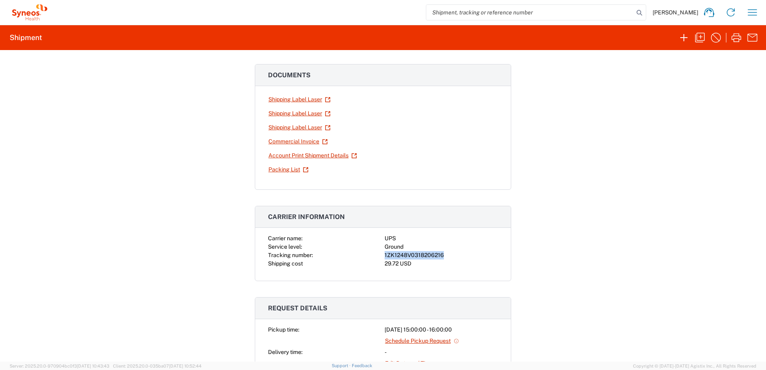
click at [414, 252] on div "1ZK1248V0318206216" at bounding box center [440, 255] width 113 height 8
click at [416, 254] on div "1ZK1248V0318206216" at bounding box center [440, 255] width 113 height 8
copy div "1ZK1248V0318206216"
click at [439, 251] on div "Ground" at bounding box center [440, 247] width 113 height 8
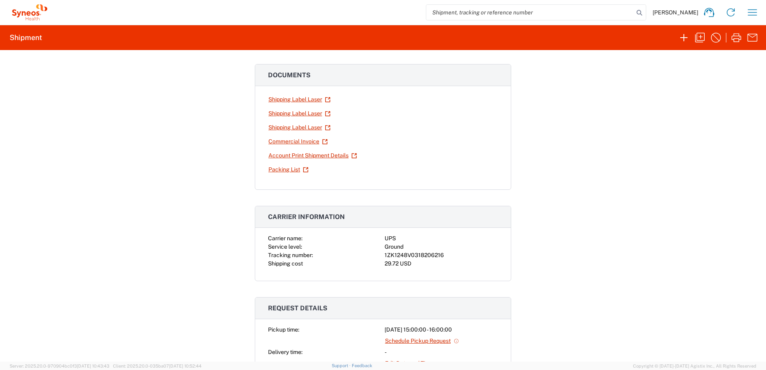
click at [424, 256] on div "1ZK1248V0318206216" at bounding box center [440, 255] width 113 height 8
copy div "1ZK1248V0318206216"
